Goal: Task Accomplishment & Management: Complete application form

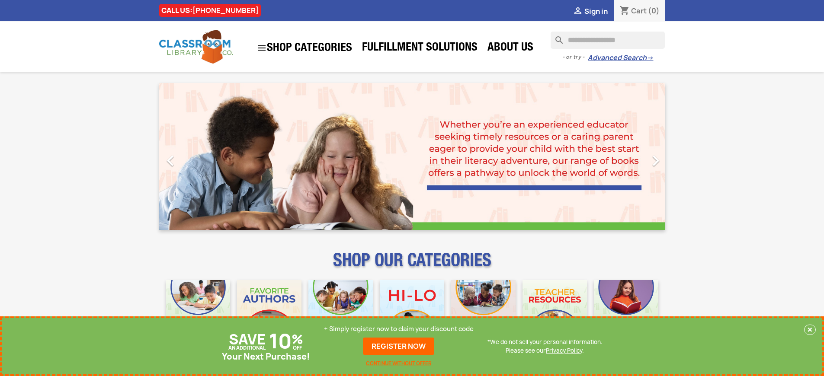
click at [399, 329] on p "+ Simply register now to claim your discount code" at bounding box center [399, 329] width 150 height 9
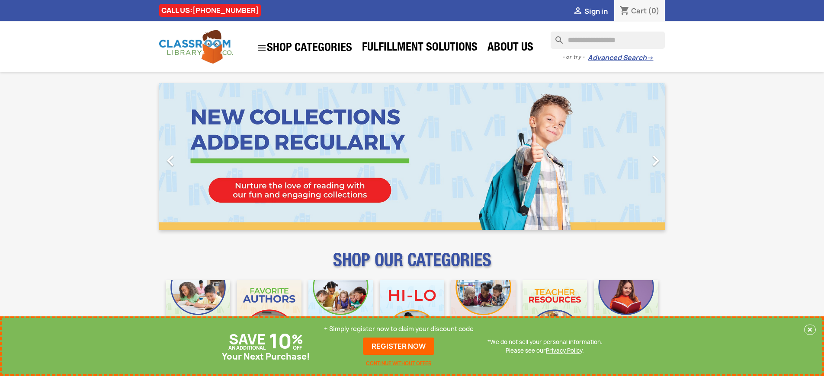
click at [399, 329] on p "+ Simply register now to claim your discount code" at bounding box center [399, 329] width 150 height 9
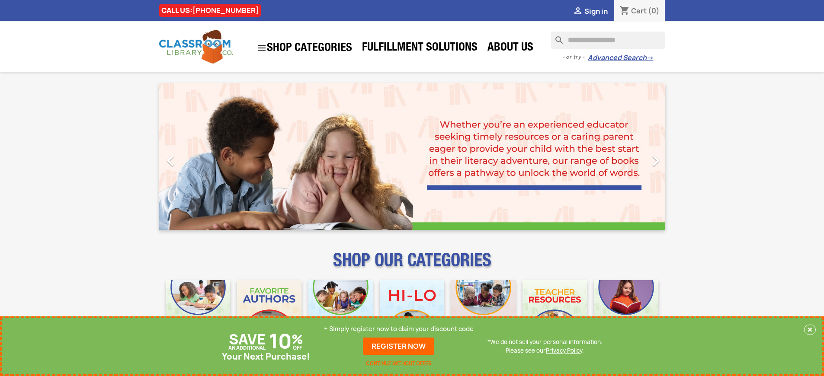
click at [399, 329] on p "+ Simply register now to claim your discount code" at bounding box center [399, 329] width 150 height 9
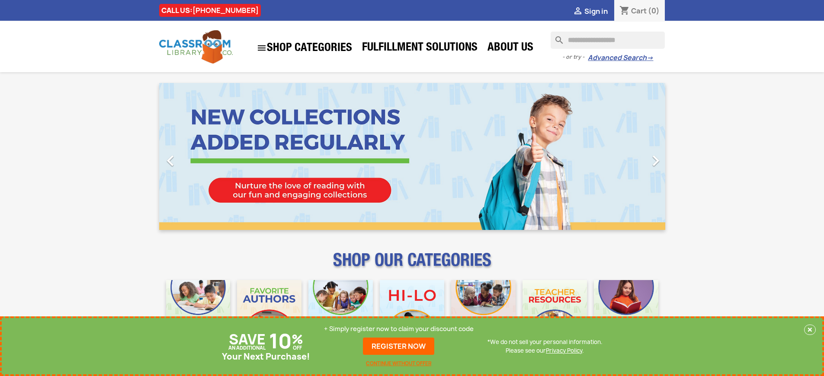
click at [399, 329] on p "+ Simply register now to claim your discount code" at bounding box center [399, 329] width 150 height 9
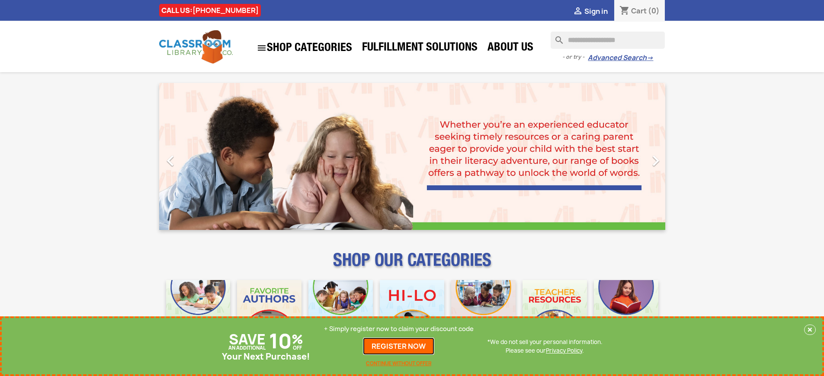
click at [399, 346] on link "REGISTER NOW" at bounding box center [398, 346] width 71 height 17
click at [399, 329] on p "+ Simply register now to claim your discount code" at bounding box center [399, 329] width 150 height 9
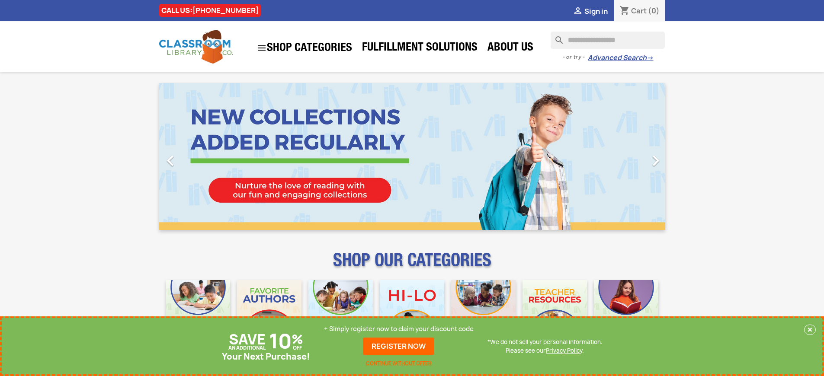
click at [399, 329] on p "+ Simply register now to claim your discount code" at bounding box center [399, 329] width 150 height 9
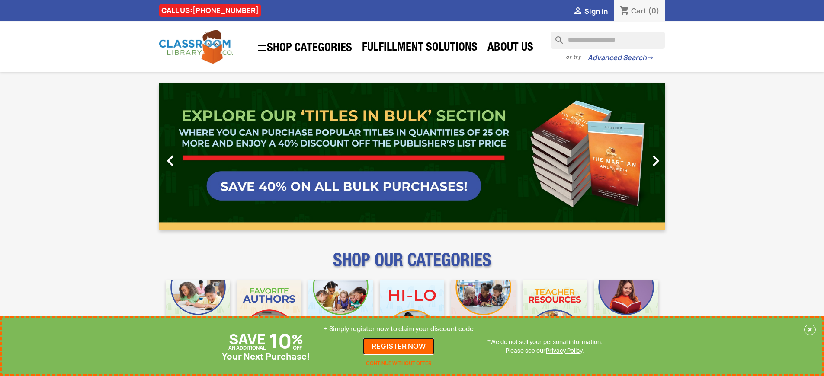
click at [399, 346] on link "REGISTER NOW" at bounding box center [398, 346] width 71 height 17
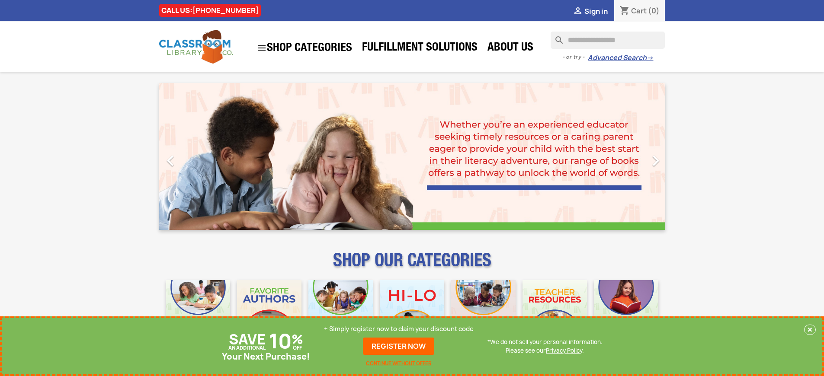
click at [399, 329] on p "+ Simply register now to claim your discount code" at bounding box center [399, 329] width 150 height 9
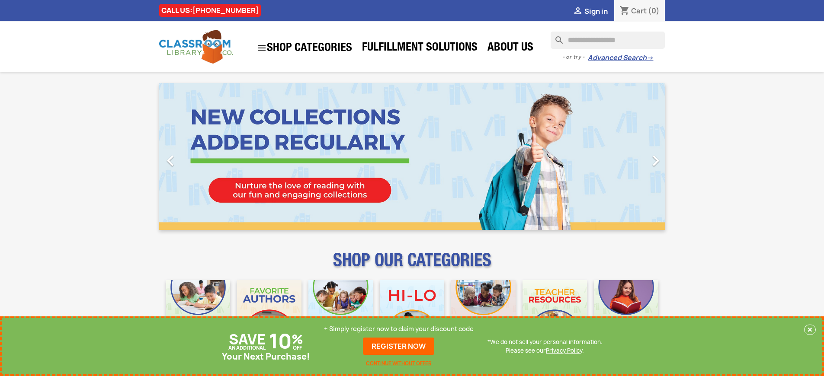
click at [399, 329] on p "+ Simply register now to claim your discount code" at bounding box center [399, 329] width 150 height 9
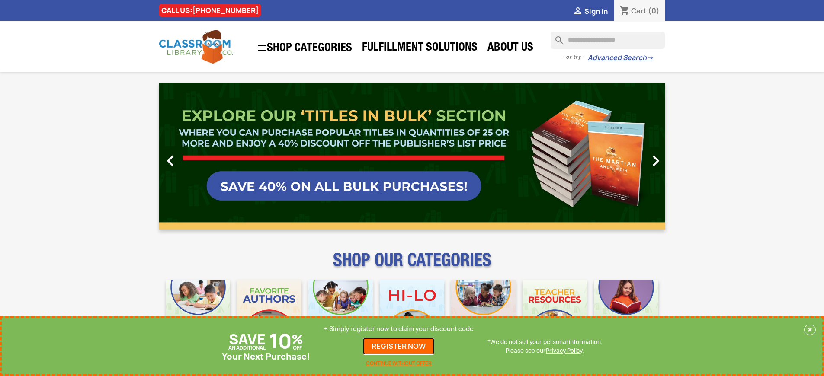
click at [399, 346] on link "REGISTER NOW" at bounding box center [398, 346] width 71 height 17
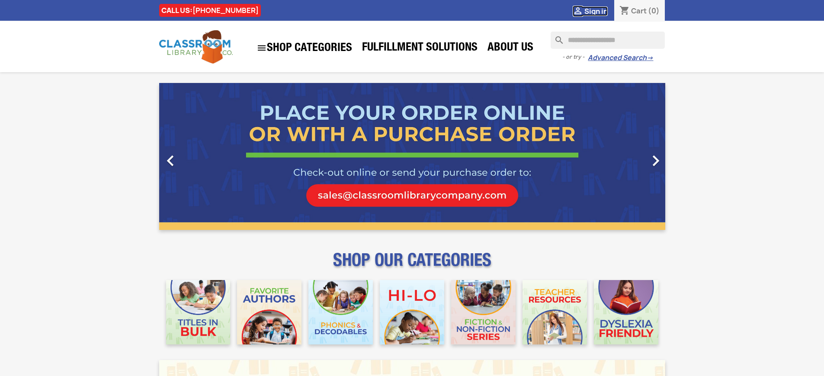
click at [595, 11] on span "Sign in" at bounding box center [595, 11] width 23 height 10
